Goal: Entertainment & Leisure: Consume media (video, audio)

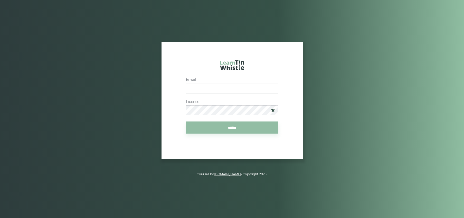
click at [199, 87] on input "Email" at bounding box center [232, 88] width 93 height 10
type input "**********"
click at [245, 129] on input "******" at bounding box center [232, 127] width 93 height 12
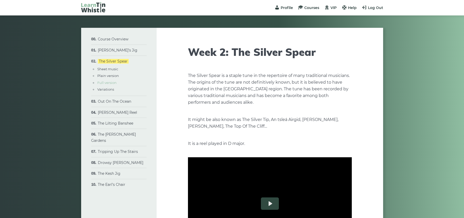
click at [102, 82] on link "Full version" at bounding box center [106, 82] width 19 height 4
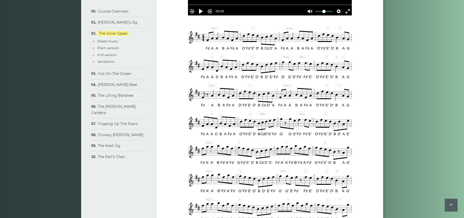
scroll to position [234, 0]
click at [122, 76] on link "Out On The Ocean" at bounding box center [114, 73] width 33 height 5
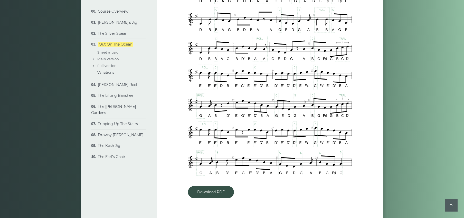
scroll to position [280, 0]
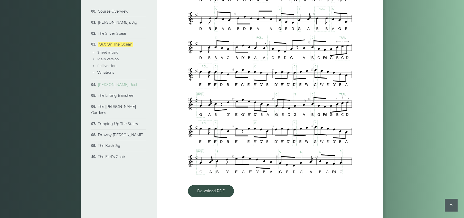
click at [116, 86] on link "[PERSON_NAME] Reel" at bounding box center [117, 84] width 39 height 5
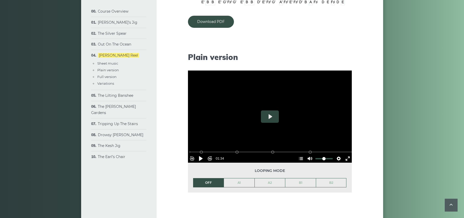
scroll to position [474, 0]
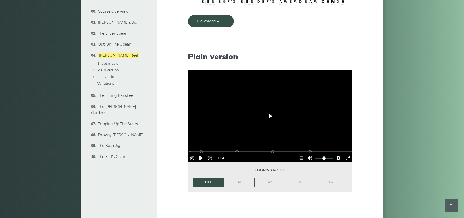
click at [264, 111] on button "Play" at bounding box center [270, 116] width 18 height 12
click at [204, 155] on button "Pause Play" at bounding box center [201, 158] width 8 height 8
click at [240, 183] on link "A1" at bounding box center [239, 182] width 31 height 9
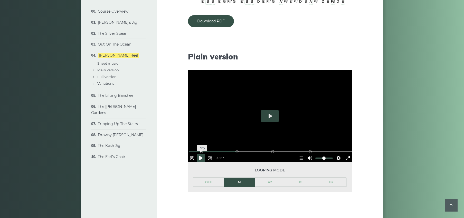
click at [200, 155] on button "Pause Play" at bounding box center [201, 158] width 8 height 8
click at [205, 158] on button "Pause Play" at bounding box center [201, 158] width 8 height 8
type input "*****"
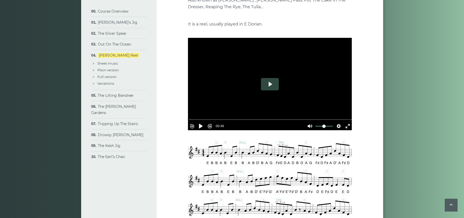
scroll to position [113, 0]
click at [259, 87] on div at bounding box center [270, 84] width 164 height 92
click at [271, 87] on div at bounding box center [270, 84] width 164 height 92
click at [271, 87] on button "Play" at bounding box center [270, 84] width 18 height 12
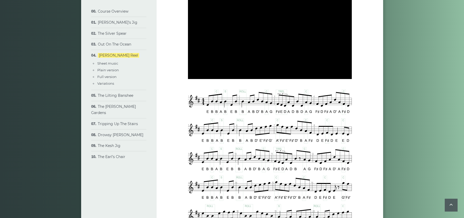
scroll to position [164, 0]
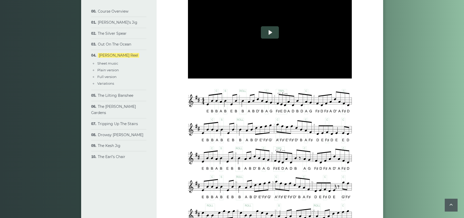
type input "***"
click at [107, 20] on link "[PERSON_NAME]’s Jig" at bounding box center [118, 22] width 40 height 5
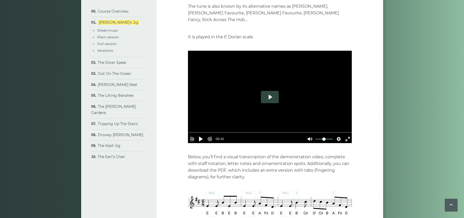
scroll to position [120, 0]
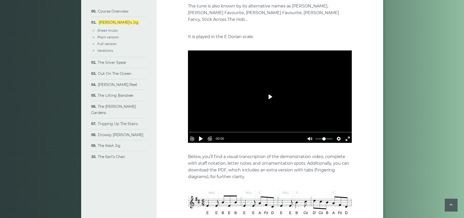
click at [266, 91] on button "Play" at bounding box center [270, 96] width 18 height 12
click at [338, 134] on button "Settings" at bounding box center [339, 138] width 8 height 8
click at [326, 123] on span "Speed Normal" at bounding box center [321, 126] width 25 height 6
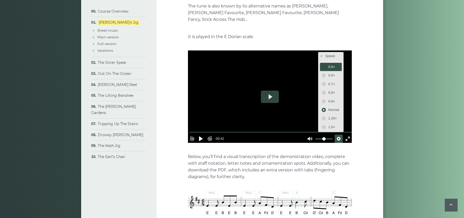
click at [329, 64] on span "0.5×" at bounding box center [334, 67] width 11 height 6
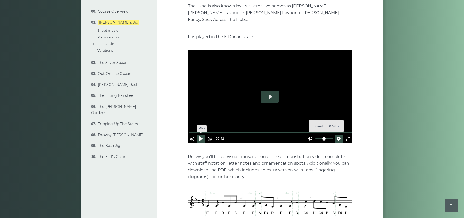
click at [205, 134] on button "Pause Play" at bounding box center [201, 138] width 8 height 8
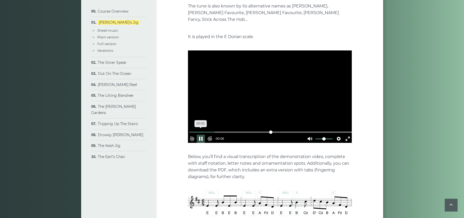
click at [203, 130] on input "Seek" at bounding box center [270, 132] width 163 height 5
click at [203, 134] on button "Pause Play" at bounding box center [201, 138] width 8 height 8
type input "***"
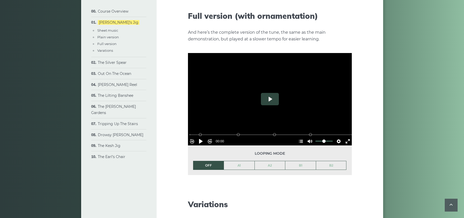
scroll to position [750, 0]
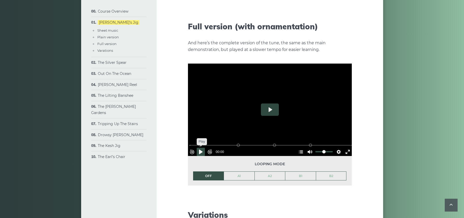
click at [205, 148] on button "Pause Play" at bounding box center [201, 152] width 8 height 8
type input "*****"
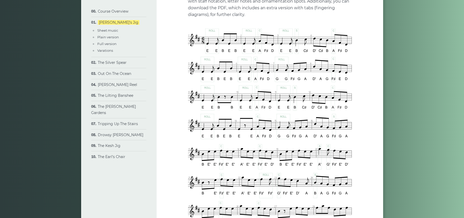
scroll to position [280, 0]
